Goal: Navigation & Orientation: Find specific page/section

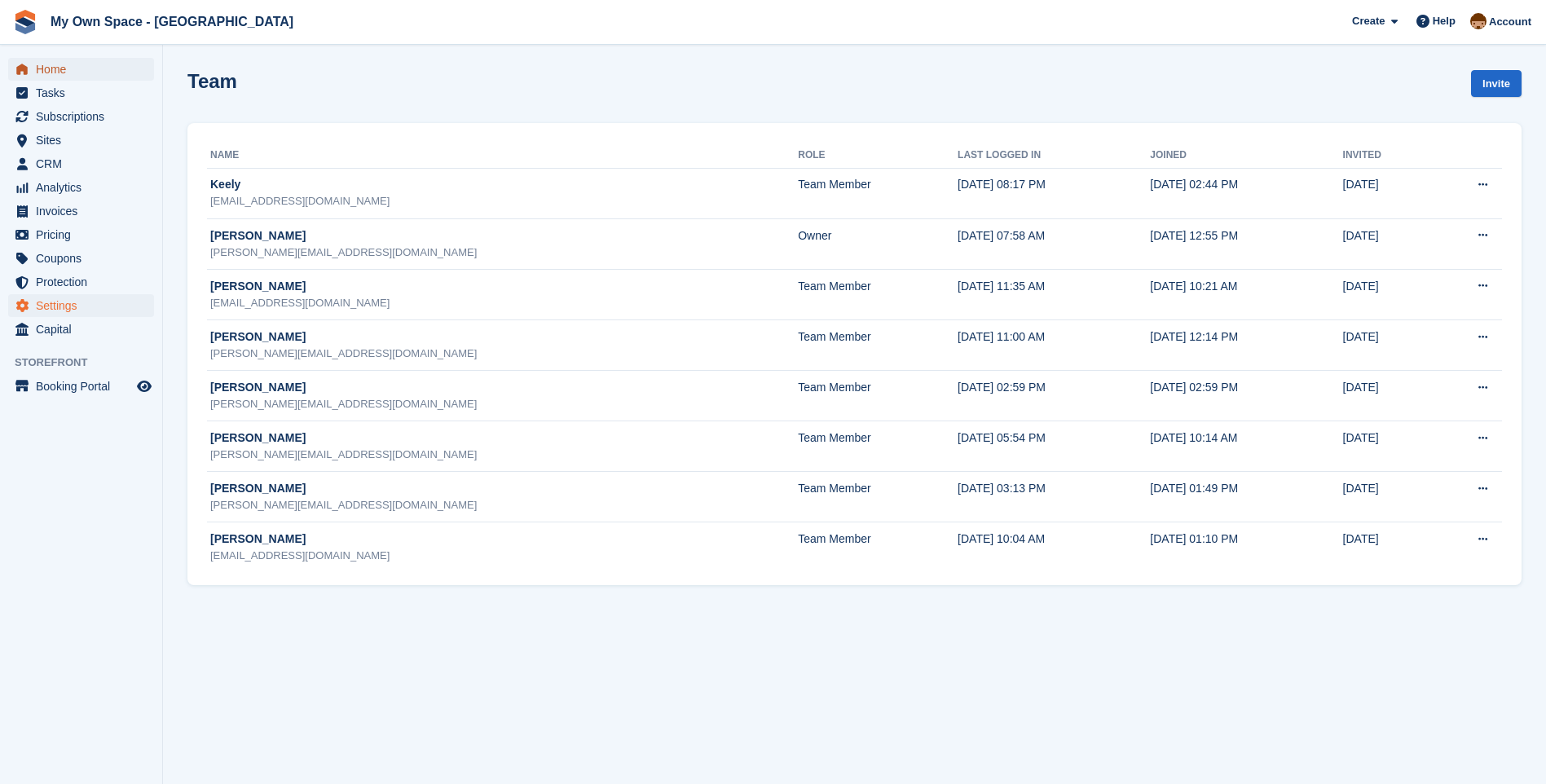
click at [64, 66] on span "Home" at bounding box center [84, 69] width 98 height 22
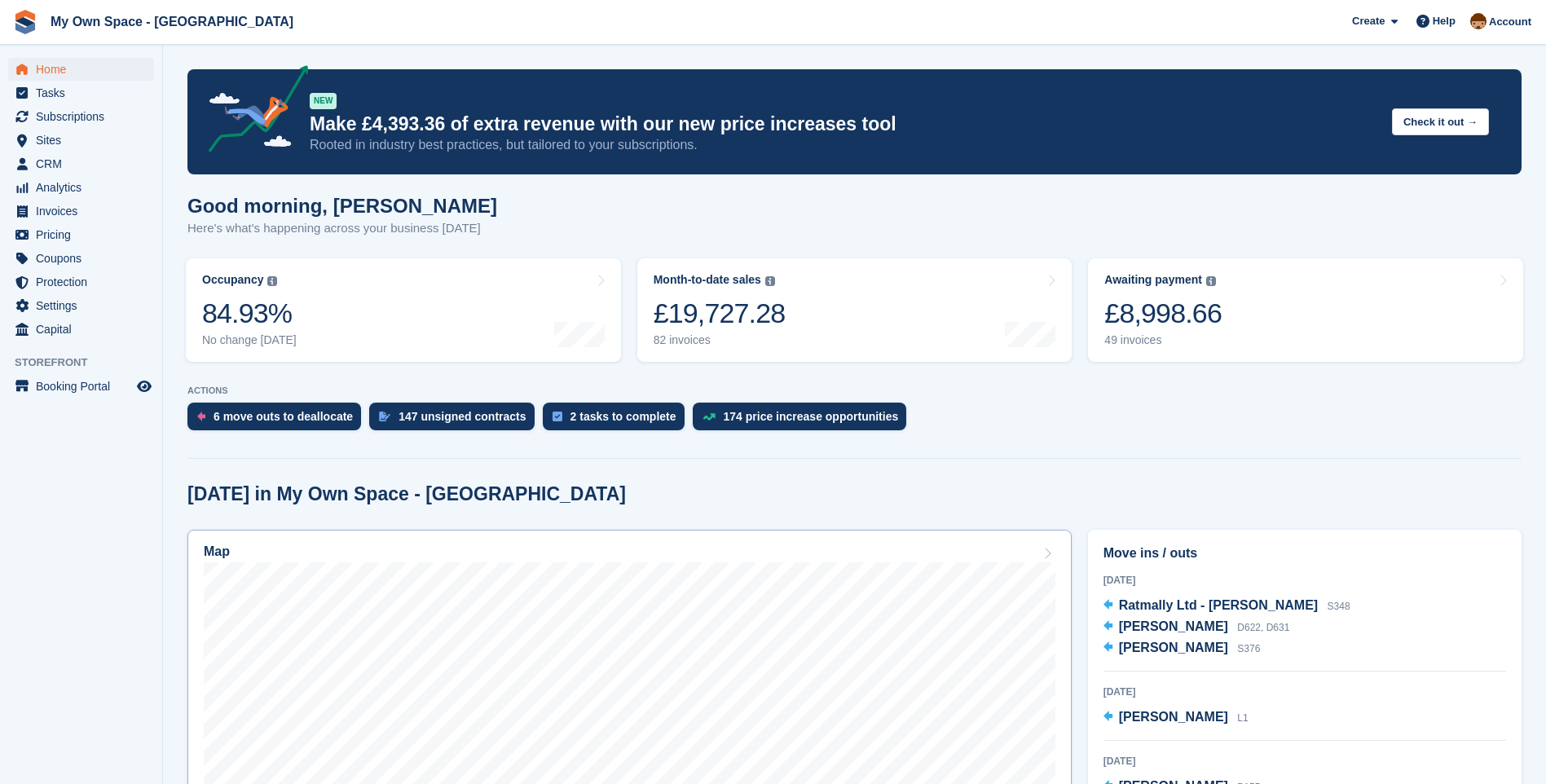
scroll to position [488, 0]
